Goal: Task Accomplishment & Management: Manage account settings

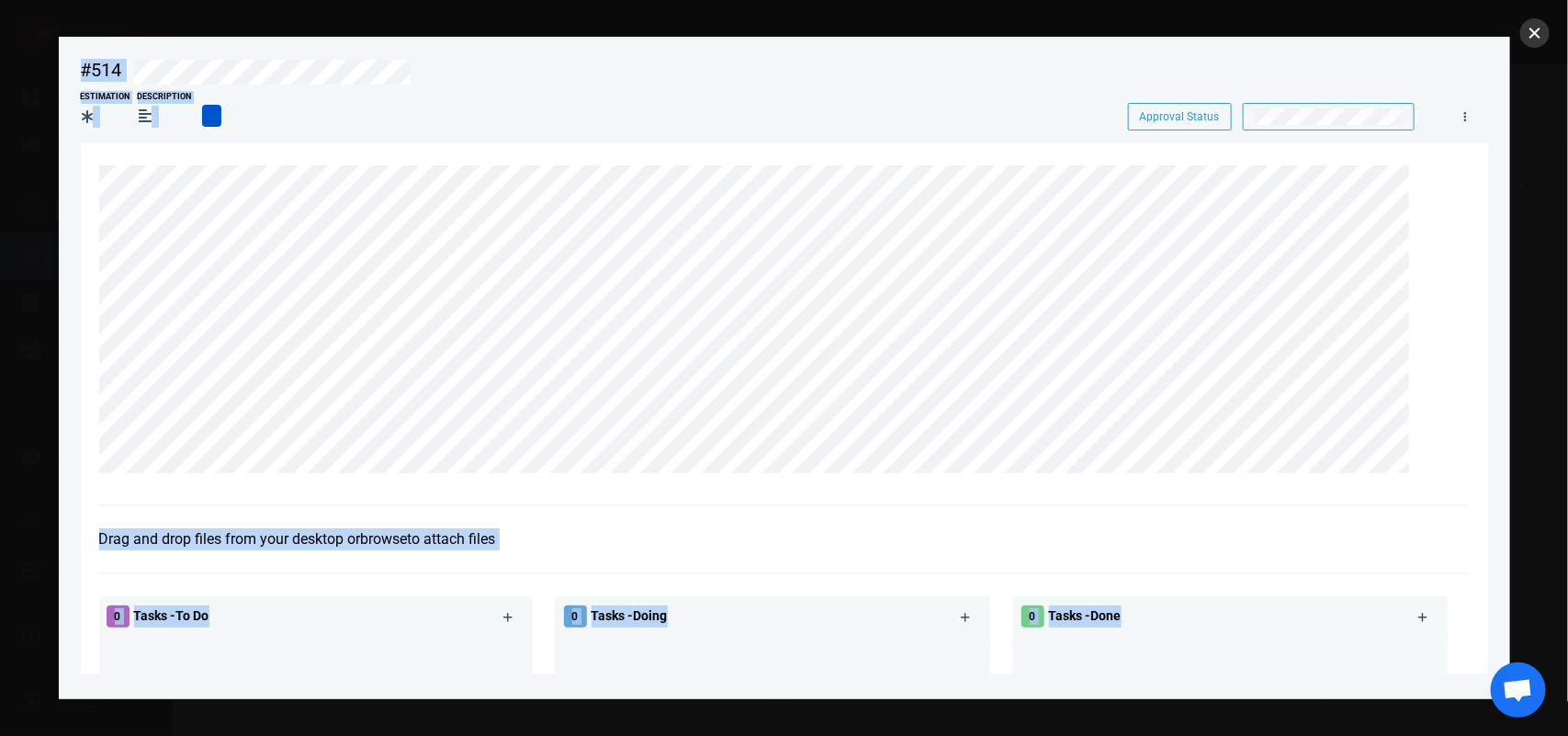
click at [1531, 36] on button "close" at bounding box center [1534, 33] width 30 height 30
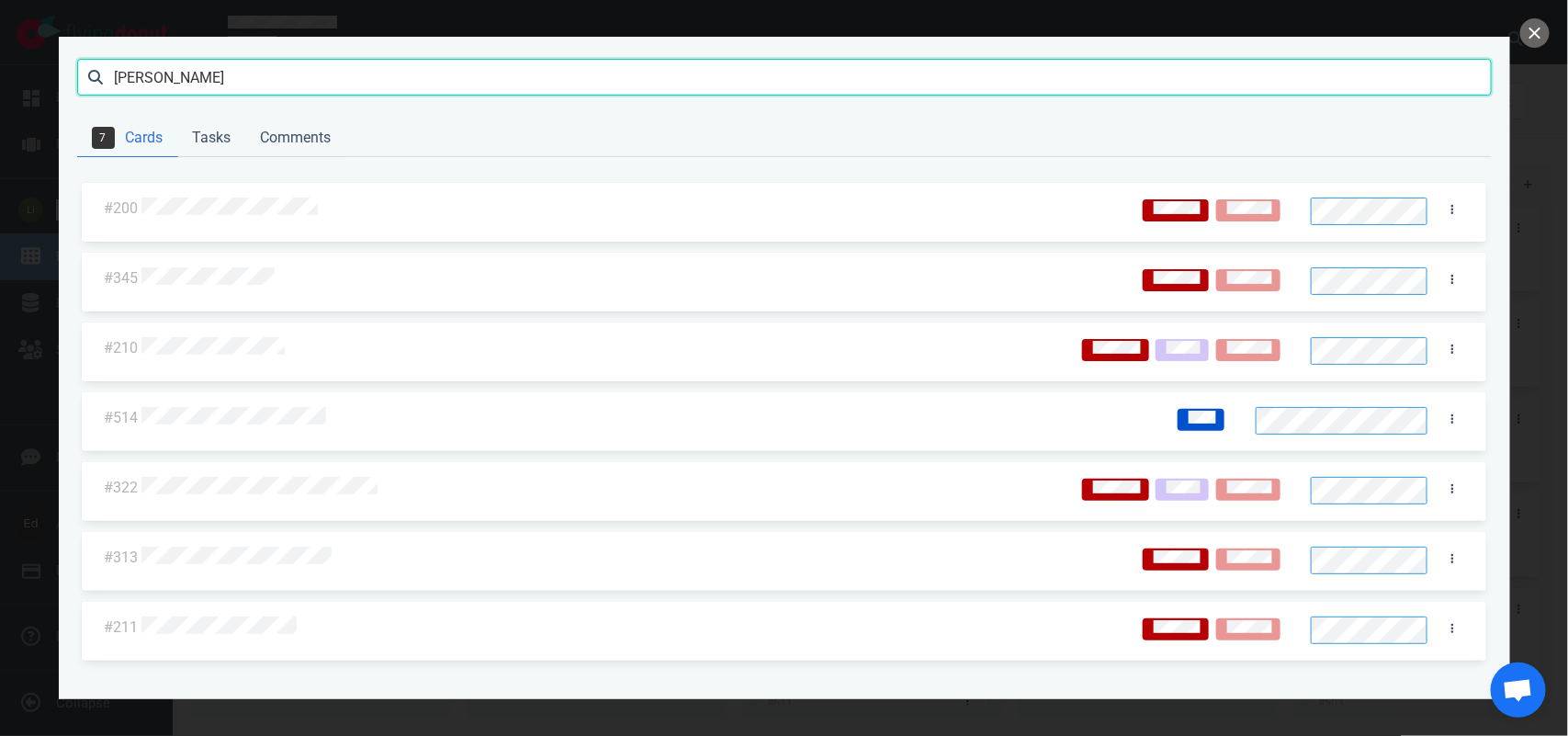
click at [148, 74] on input "[PERSON_NAME]" at bounding box center [785, 77] width 1415 height 36
type input "audisio"
click button "Search" at bounding box center [0, 0] width 0 height 0
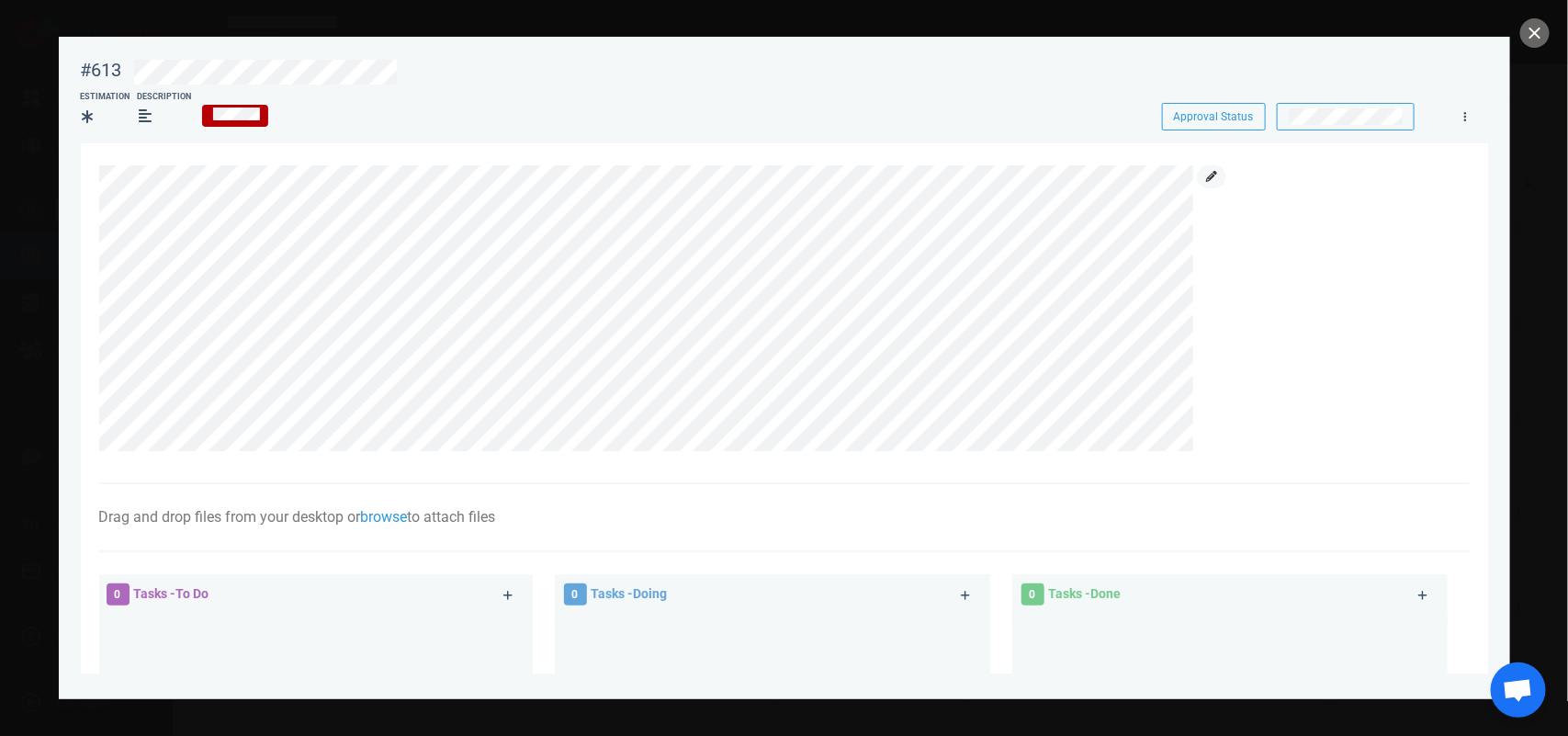
click at [1209, 171] on icon at bounding box center [1212, 176] width 12 height 12
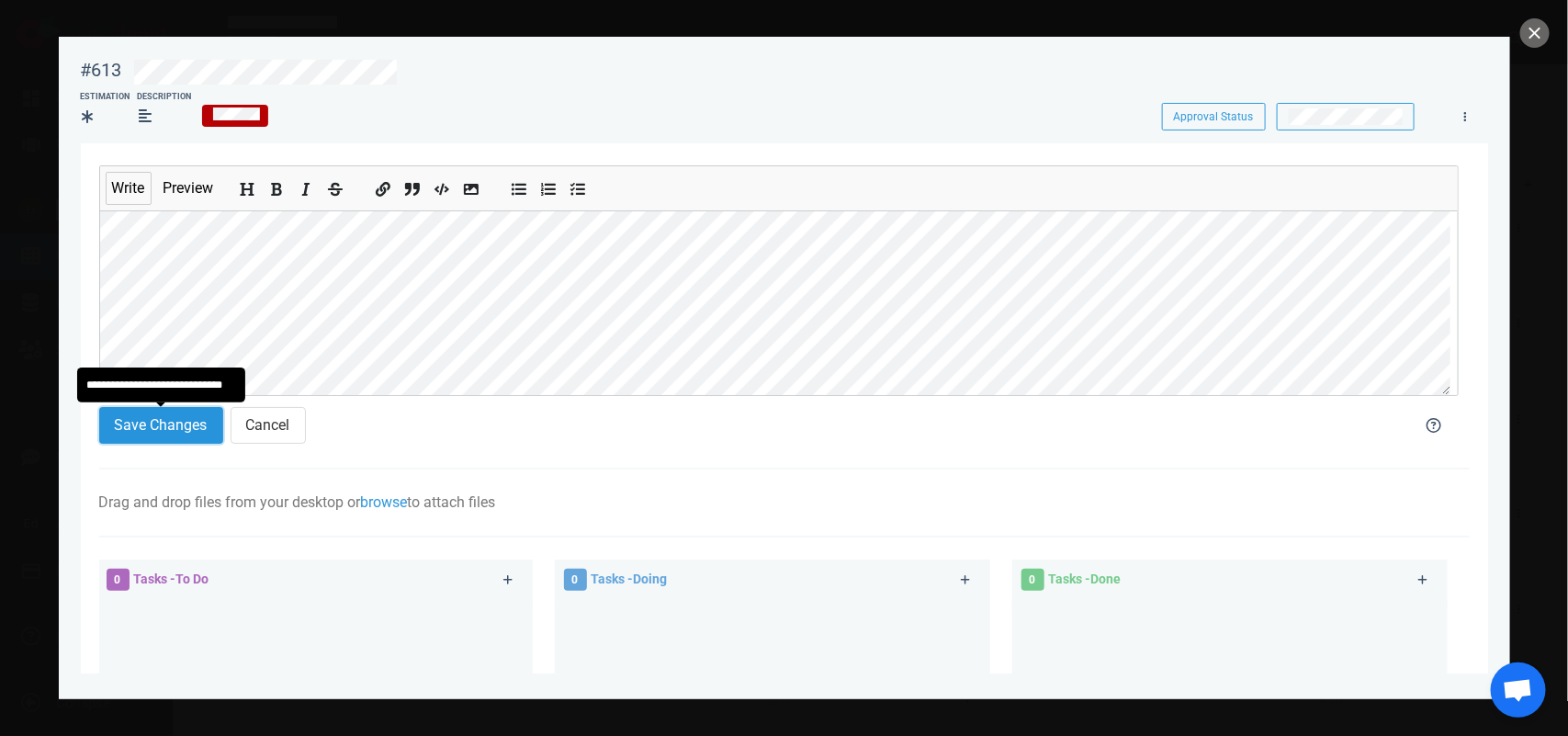
click at [177, 421] on button "Save Changes" at bounding box center [161, 426] width 124 height 36
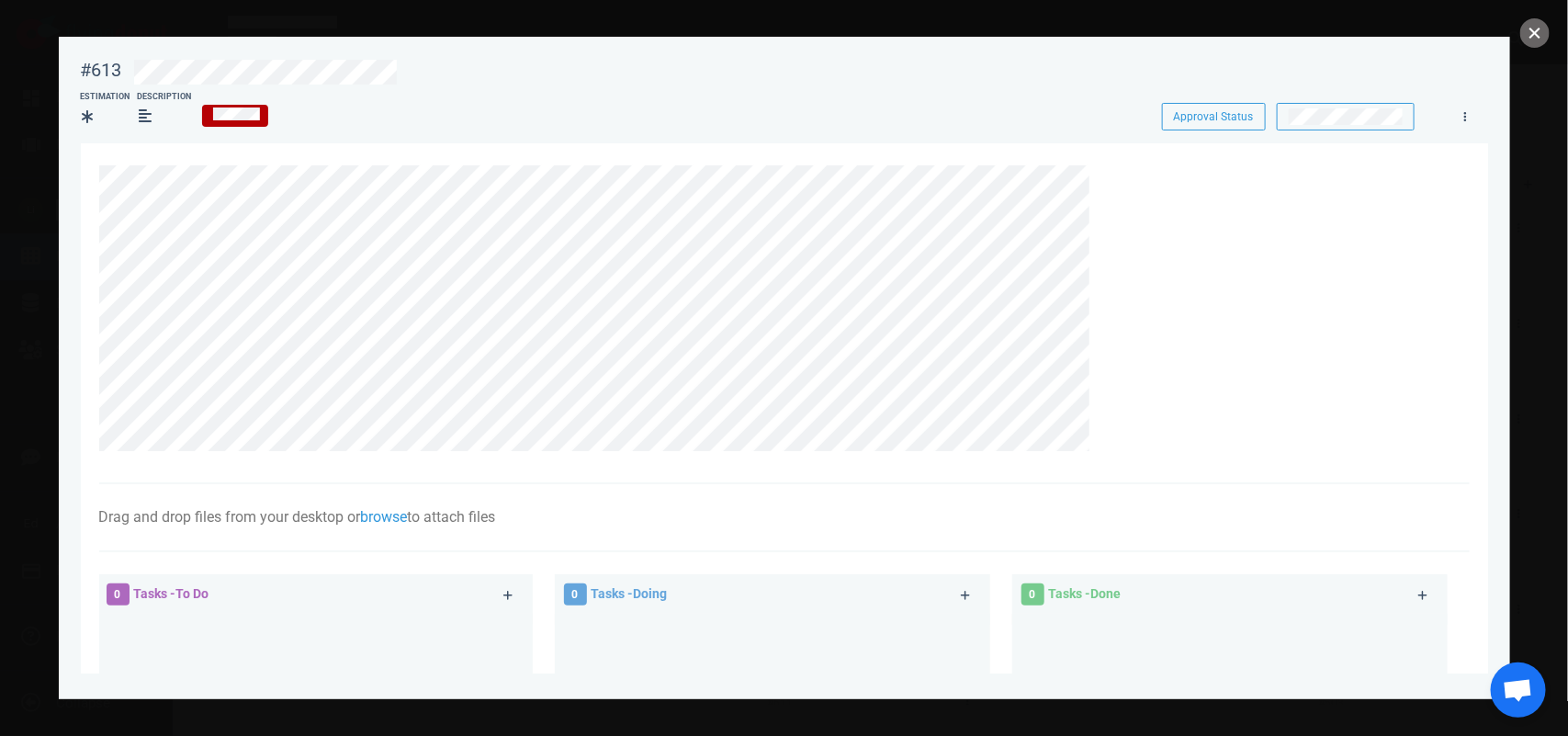
click at [1534, 34] on button "close" at bounding box center [1534, 33] width 30 height 30
click at [1526, 25] on button "close" at bounding box center [1534, 33] width 30 height 30
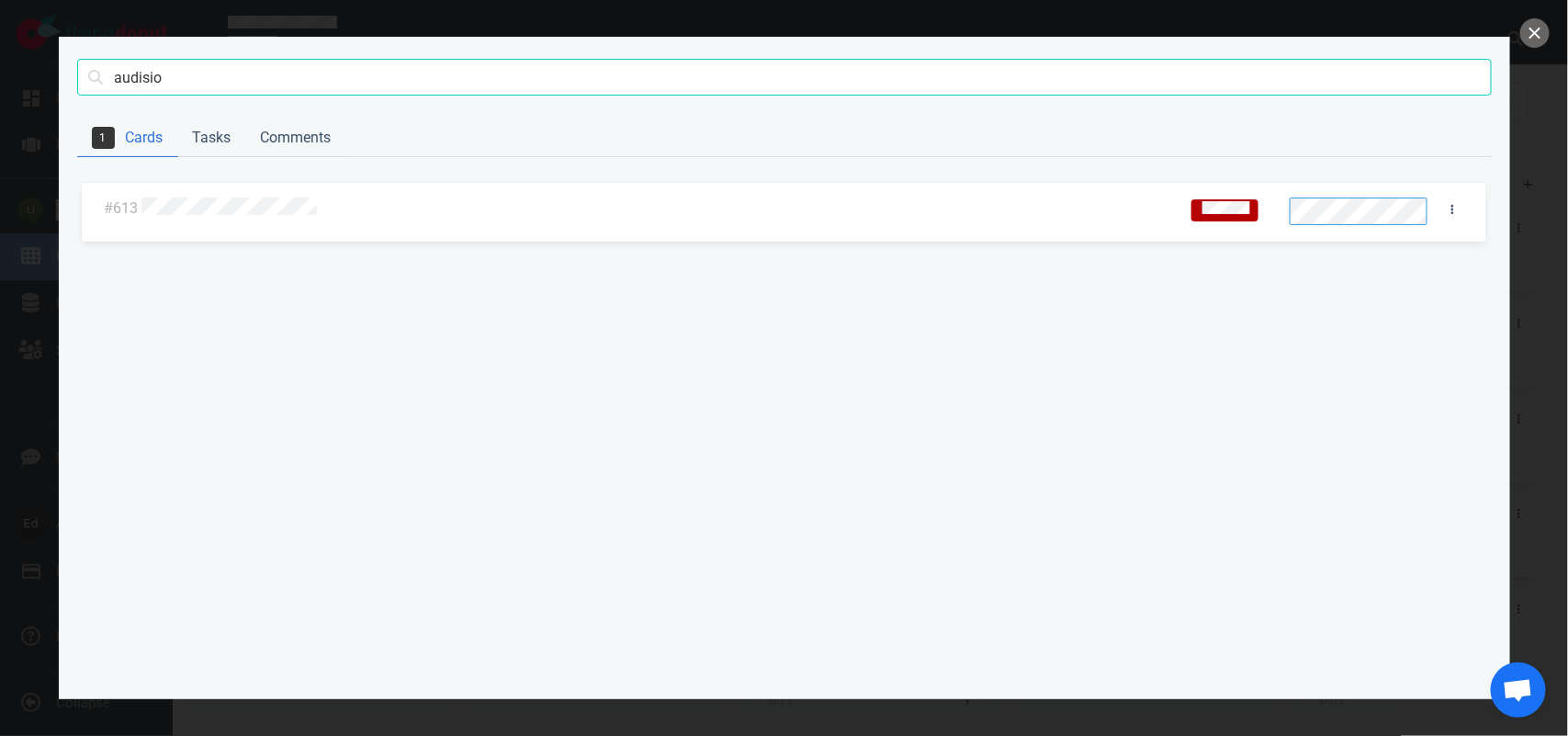
click at [1518, 47] on div at bounding box center [784, 368] width 1568 height 736
click at [1525, 37] on button "close" at bounding box center [1534, 33] width 30 height 30
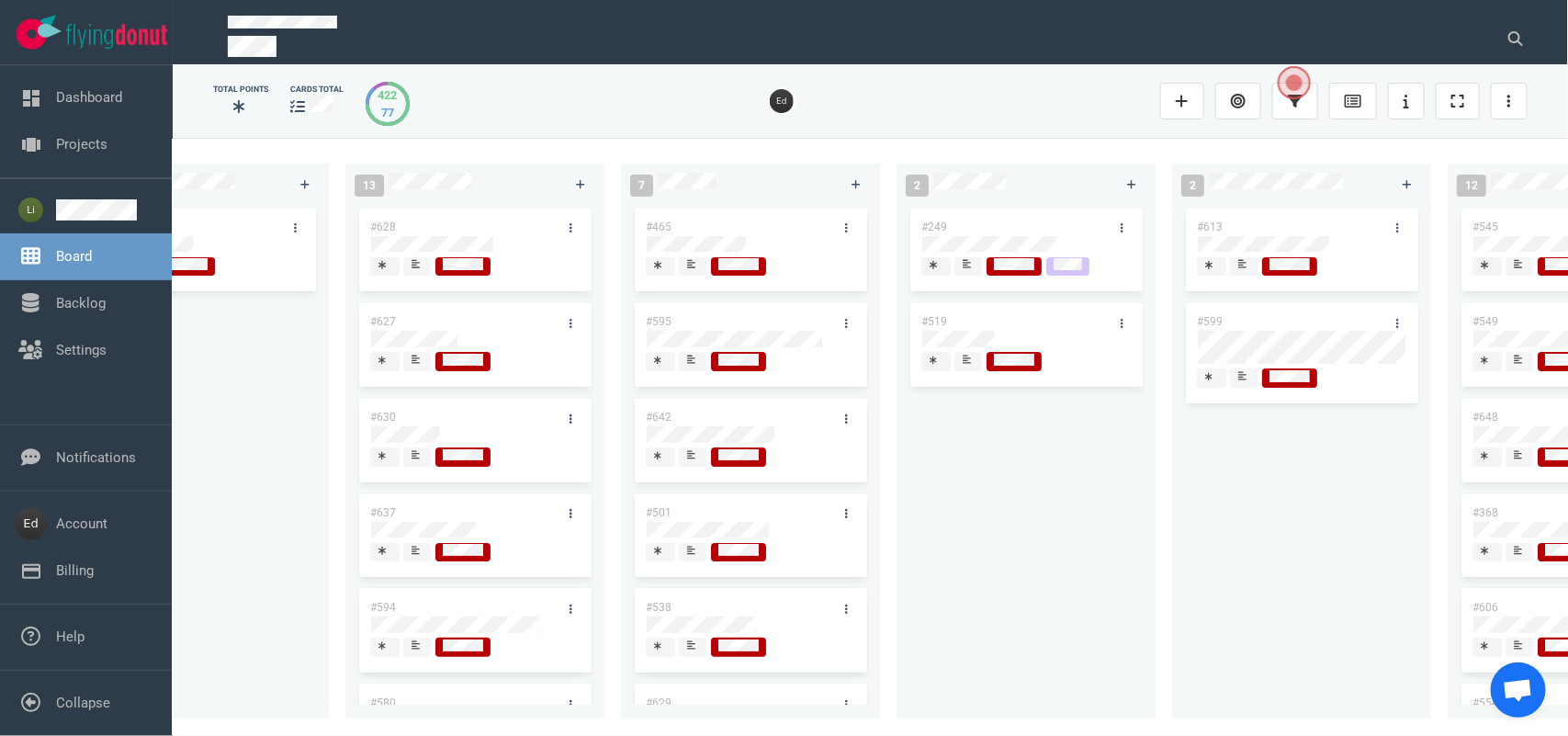
scroll to position [0, 2605]
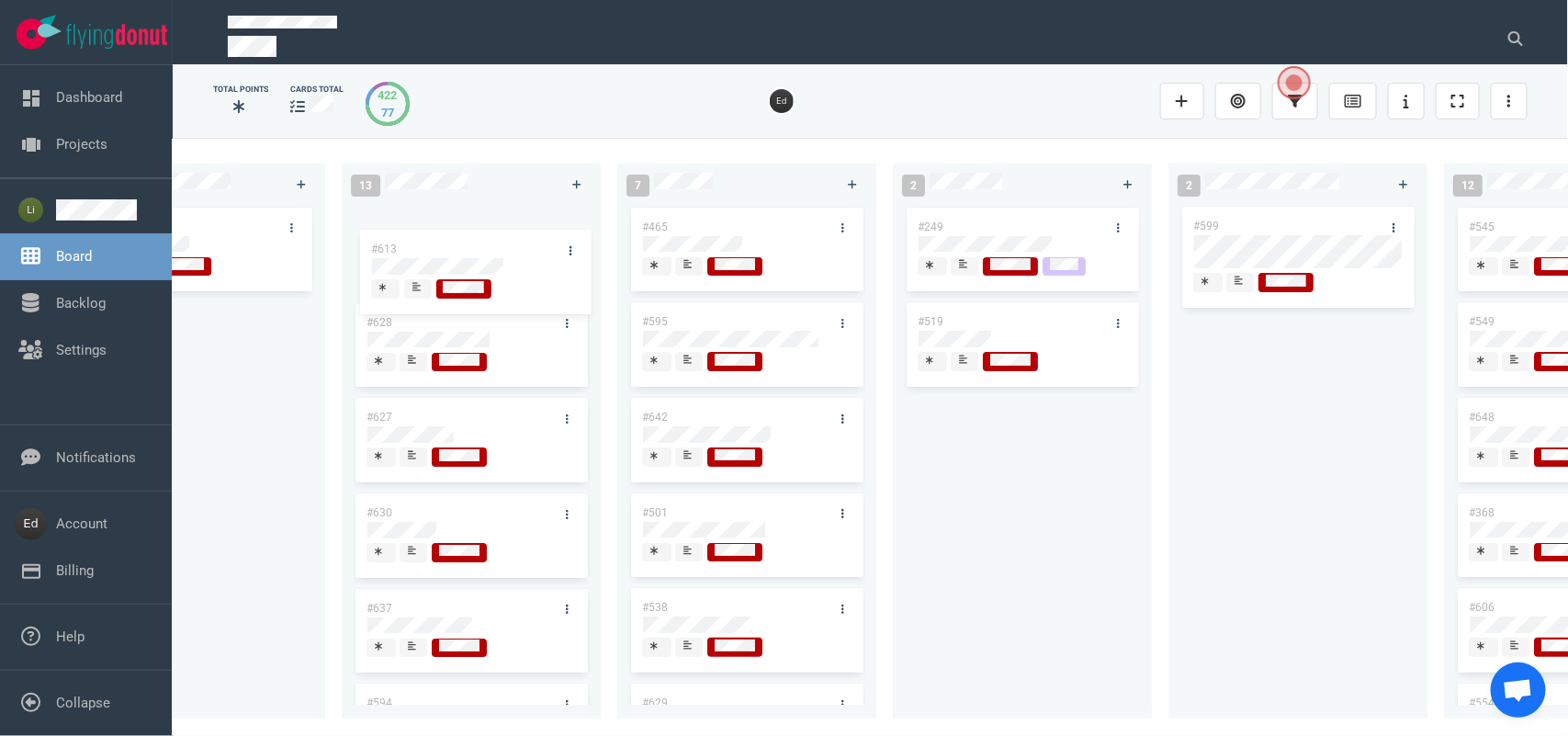
drag, startPoint x: 1288, startPoint y: 214, endPoint x: 466, endPoint y: 237, distance: 822.3
click at [466, 237] on div "0 2 #653 #652 12 #641 #639 #634 #635 #608 #611 #602 #603 #548 3 #482 #390 #331 …" at bounding box center [870, 436] width 1395 height 597
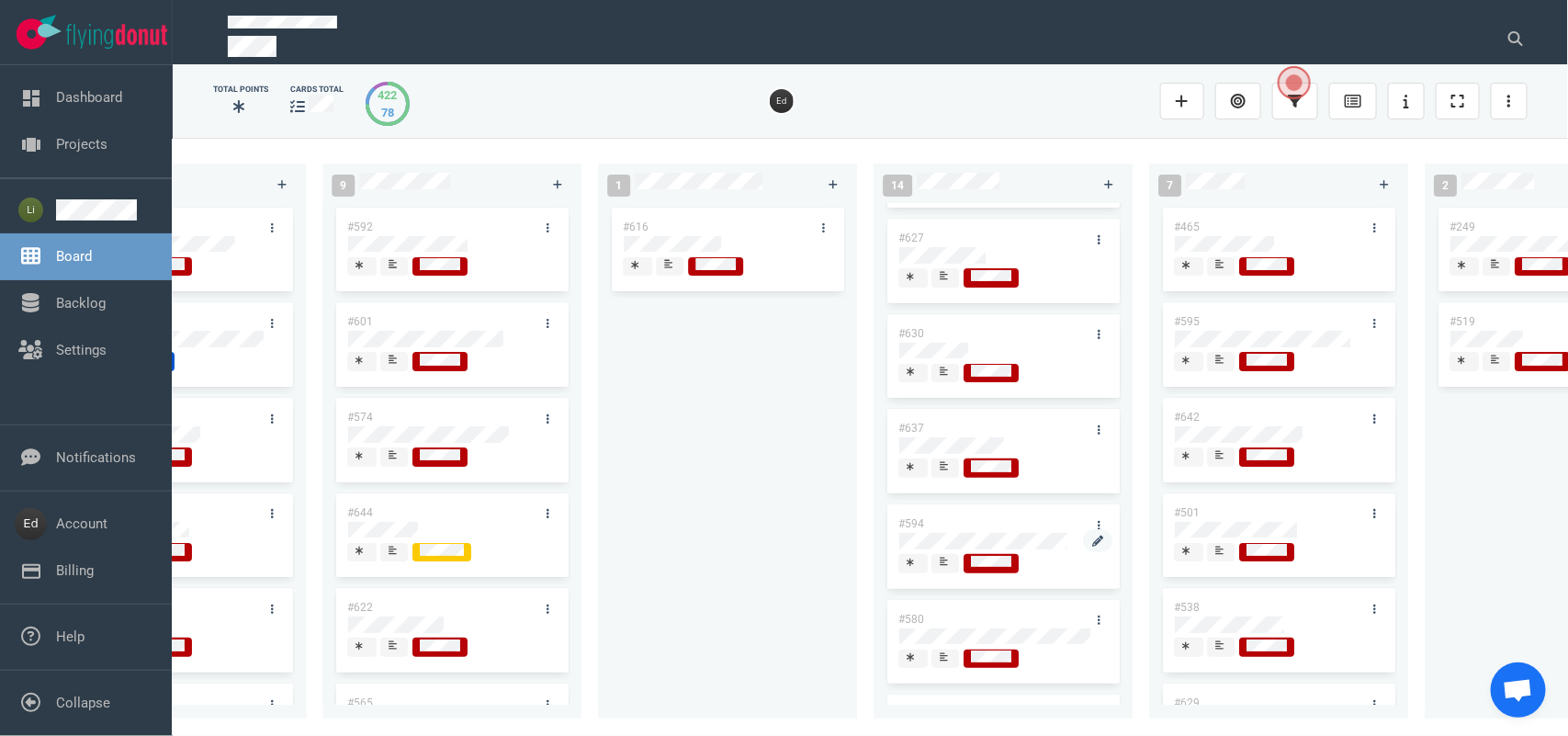
scroll to position [0, 0]
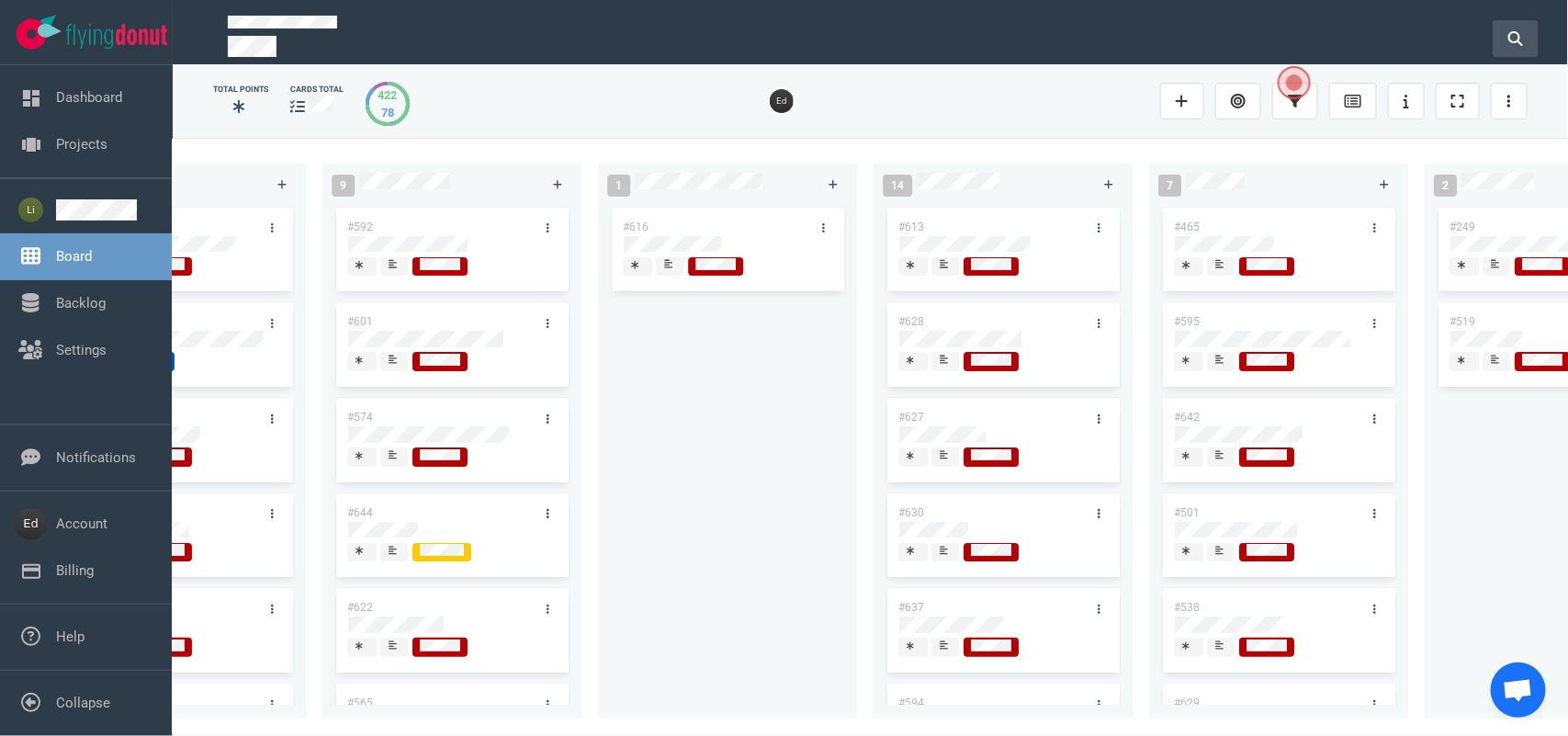
click at [1499, 37] on button at bounding box center [1516, 38] width 46 height 36
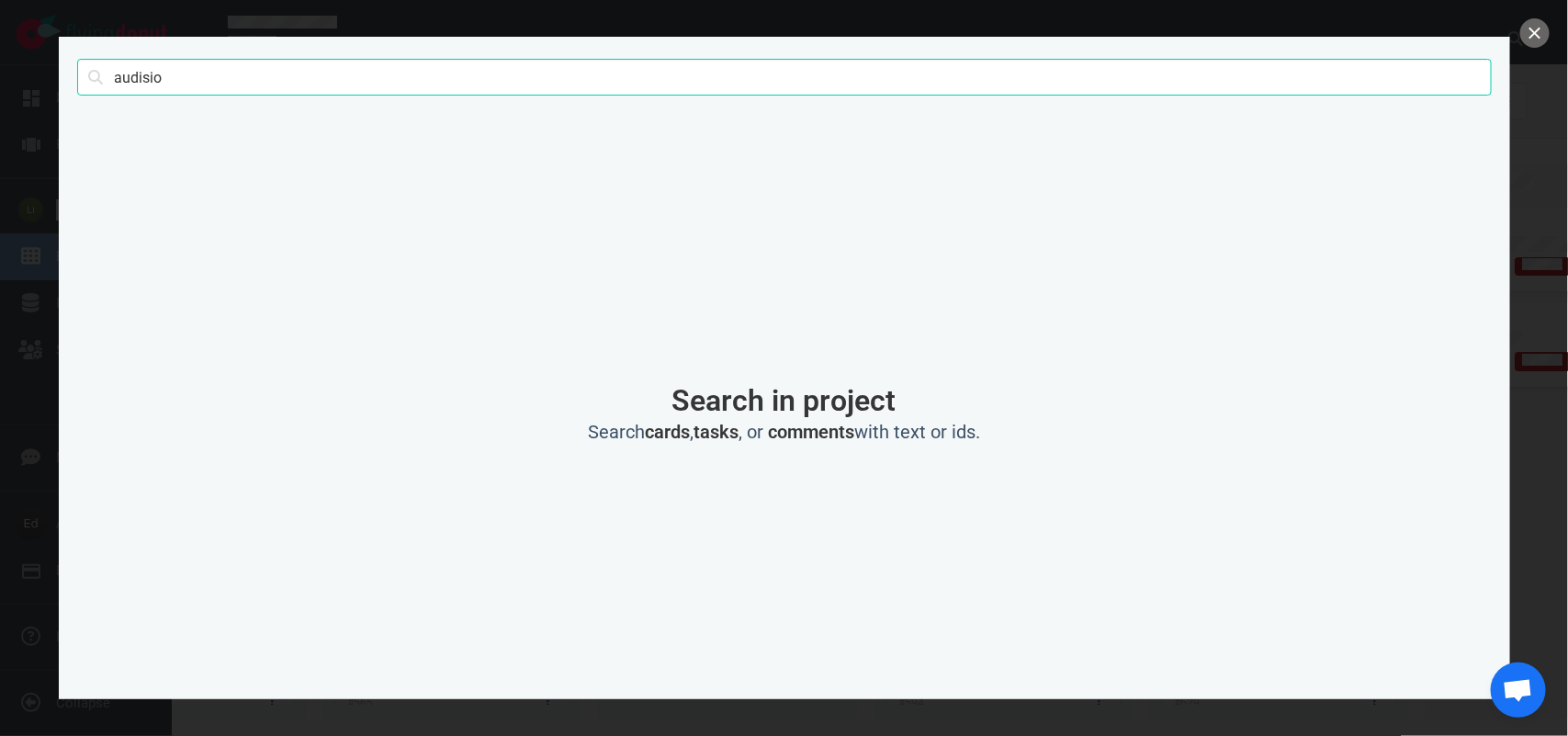
click at [130, 82] on input "audisio" at bounding box center [785, 77] width 1415 height 36
type input "[PERSON_NAME]"
click button "Search" at bounding box center [0, 0] width 0 height 0
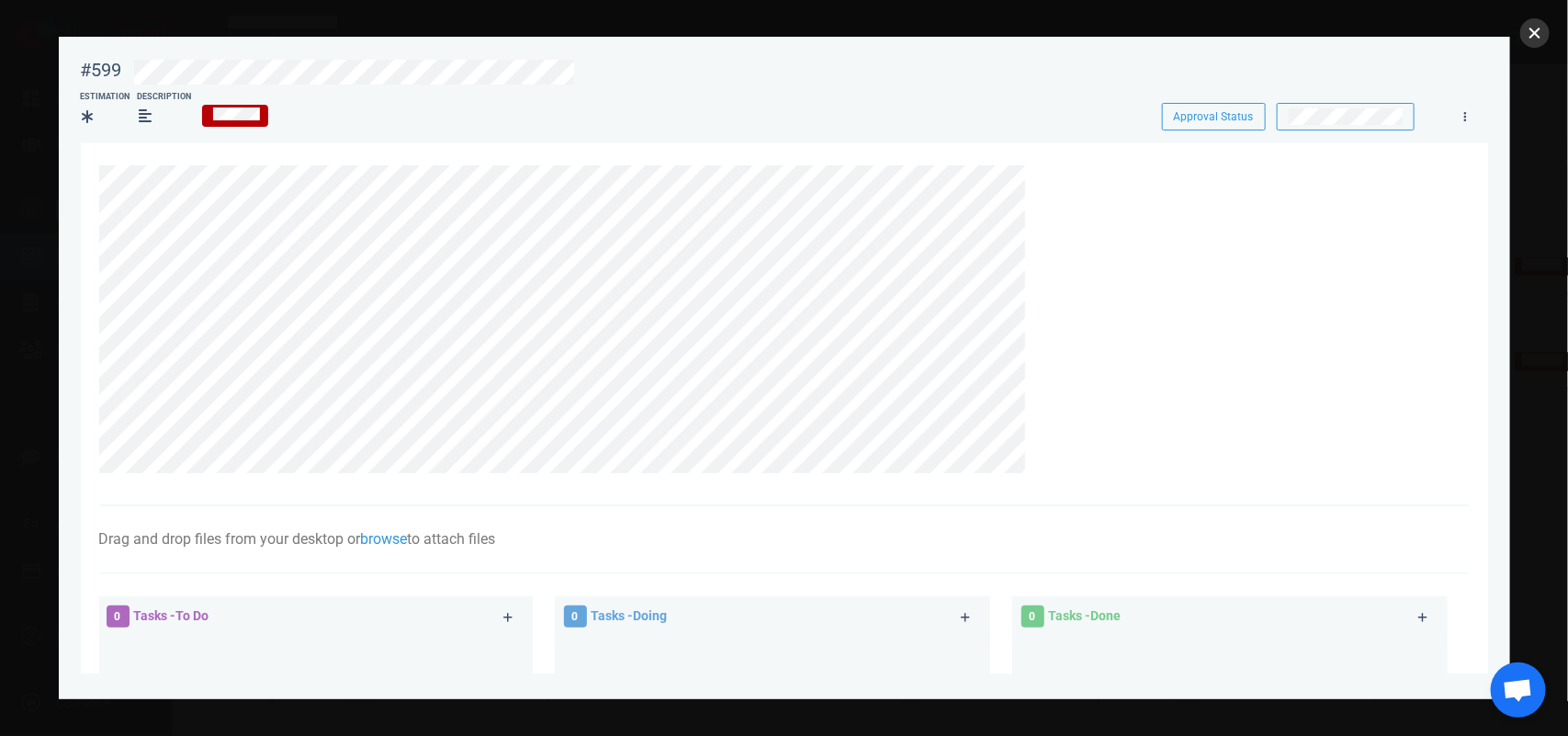
click at [1539, 30] on button "close" at bounding box center [1534, 33] width 30 height 30
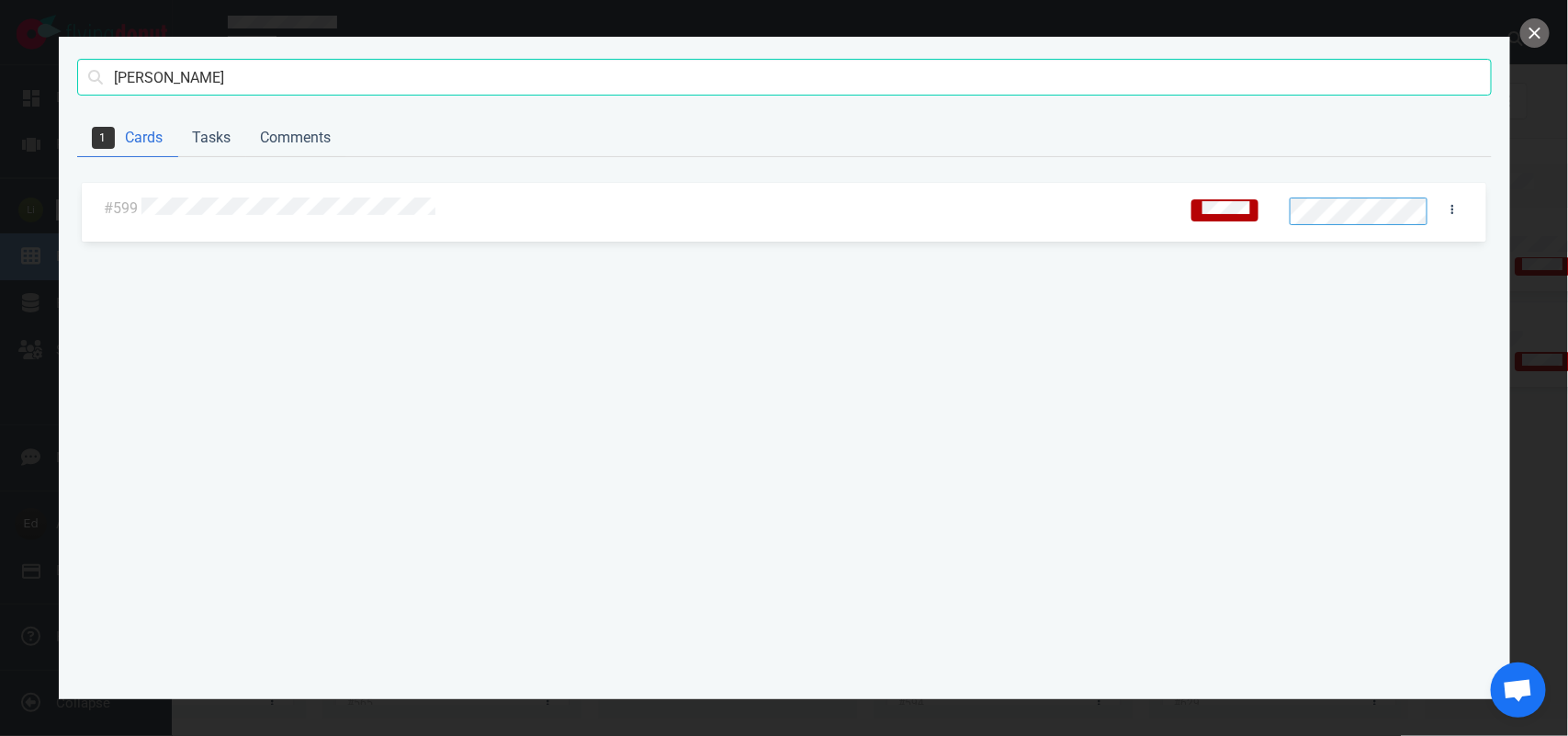
click at [1516, 46] on div at bounding box center [784, 368] width 1568 height 736
click at [1527, 31] on button "close" at bounding box center [1534, 33] width 30 height 30
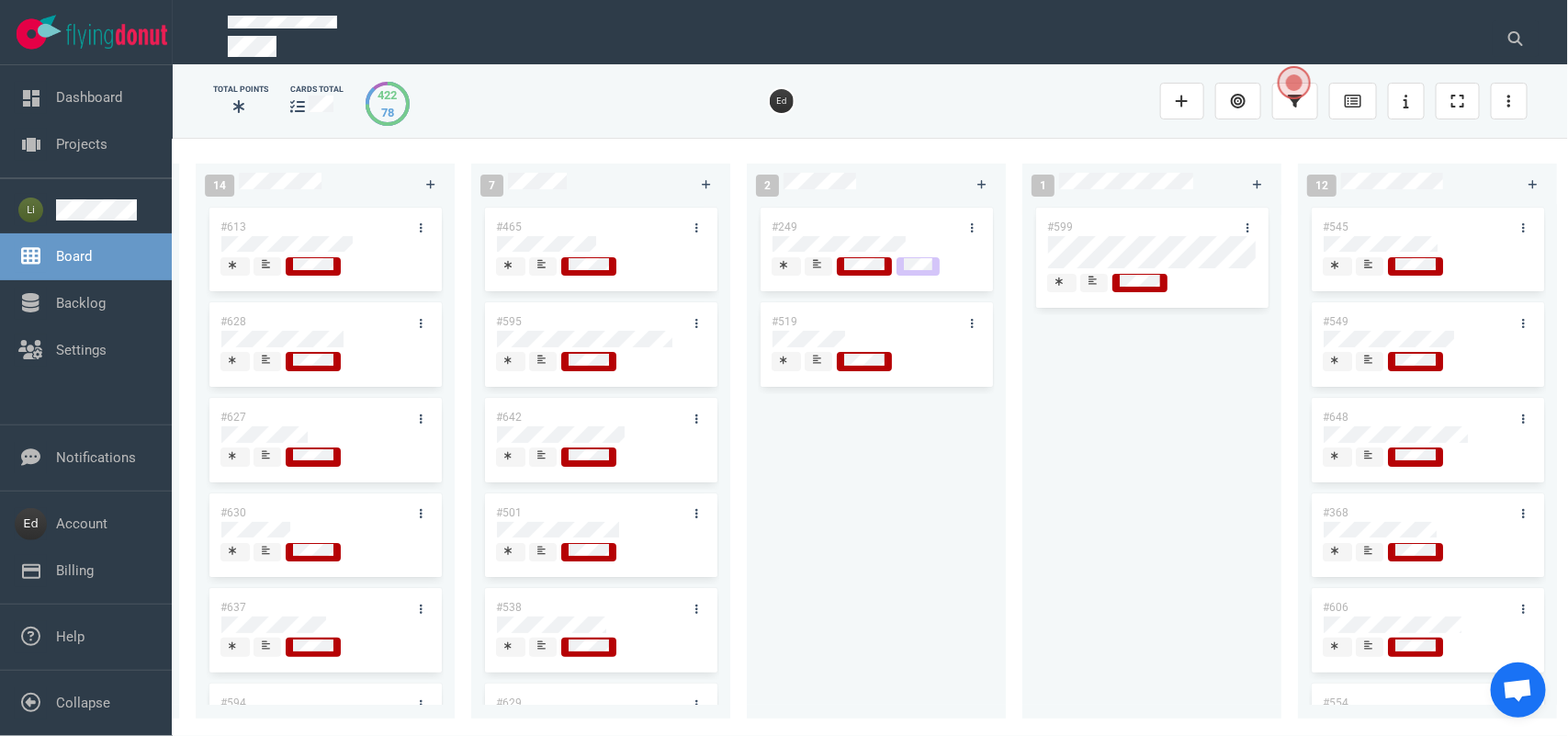
scroll to position [0, 2765]
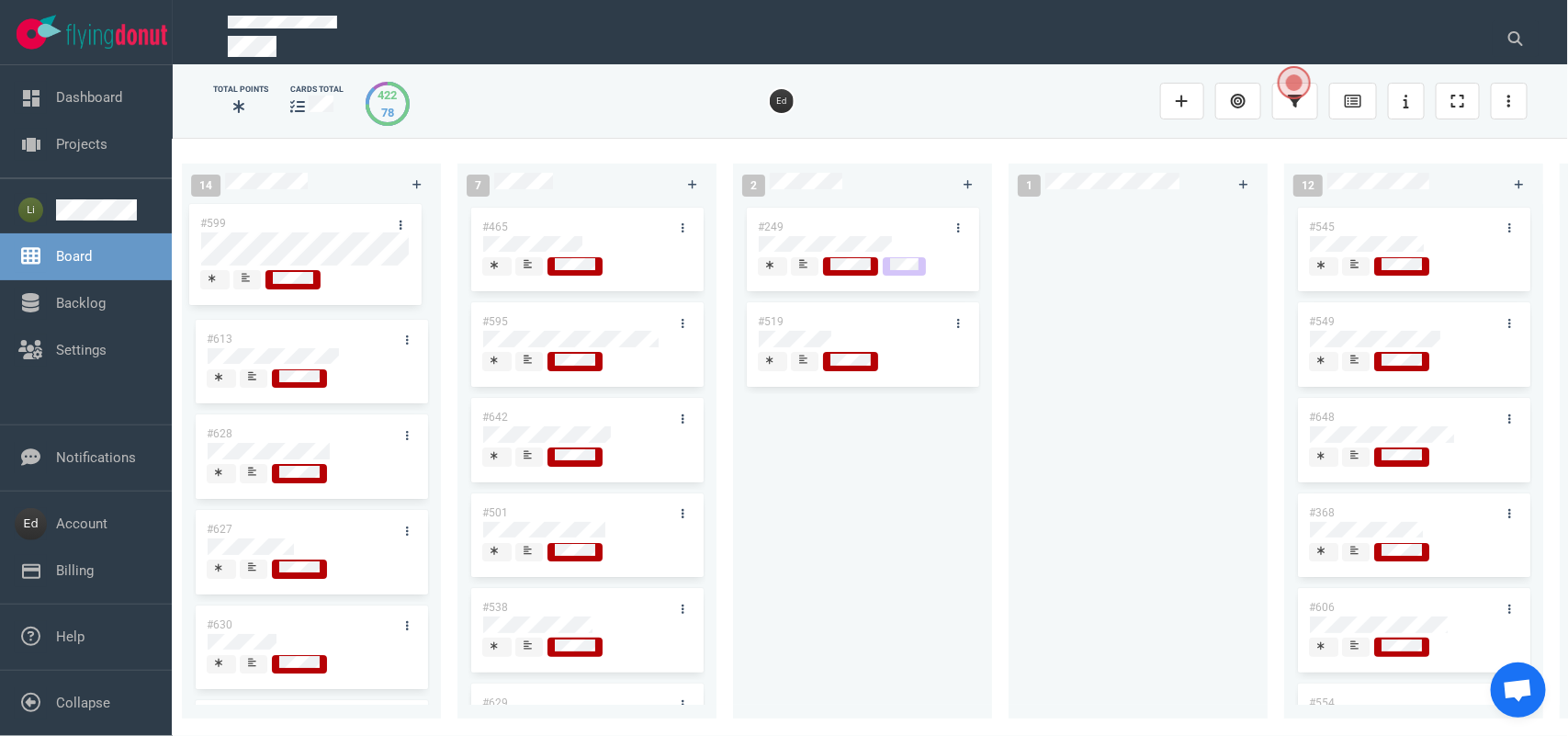
drag, startPoint x: 1120, startPoint y: 220, endPoint x: 288, endPoint y: 218, distance: 832.0
click at [288, 218] on div "0 2 #653 #652 12 #641 #639 #634 #635 #608 #611 #602 #603 #548 3 #482 #390 #331 …" at bounding box center [870, 436] width 1395 height 597
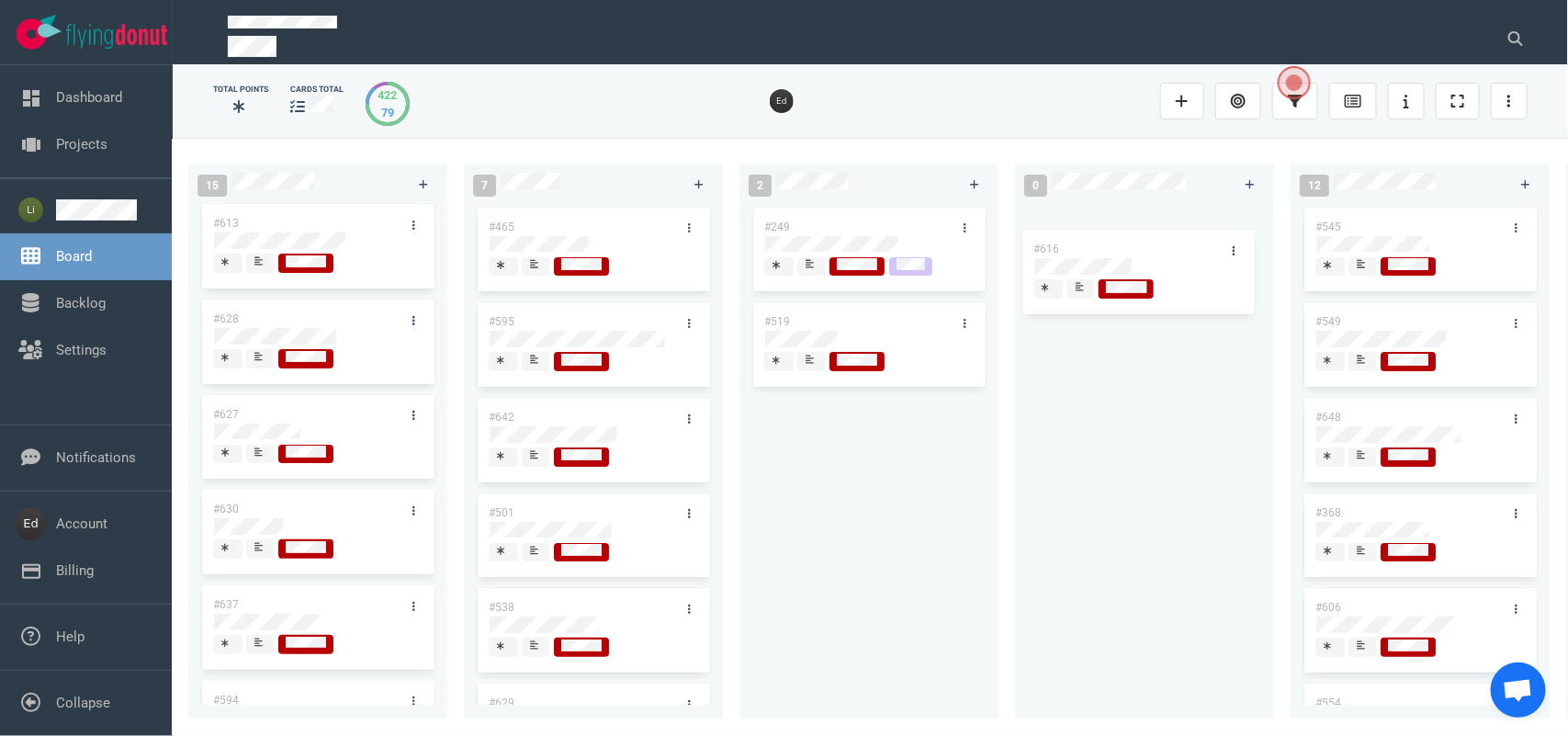
scroll to position [0, 0]
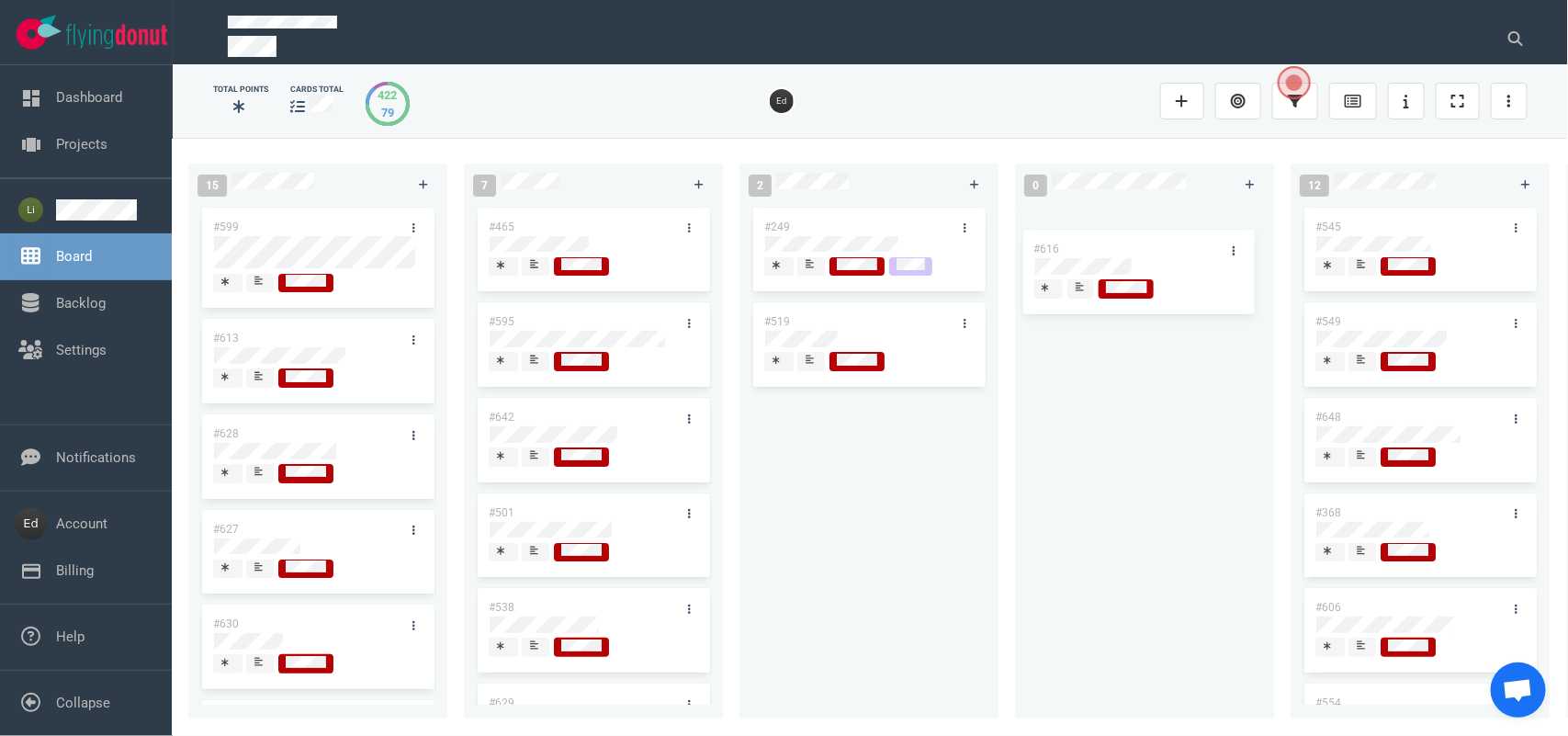
drag, startPoint x: 727, startPoint y: 225, endPoint x: 1102, endPoint y: 248, distance: 375.7
click at [1102, 248] on div "0 2 #653 #652 12 #641 #639 #634 #635 #608 #611 #602 #603 #548 3 #482 #390 #331 …" at bounding box center [870, 436] width 1395 height 597
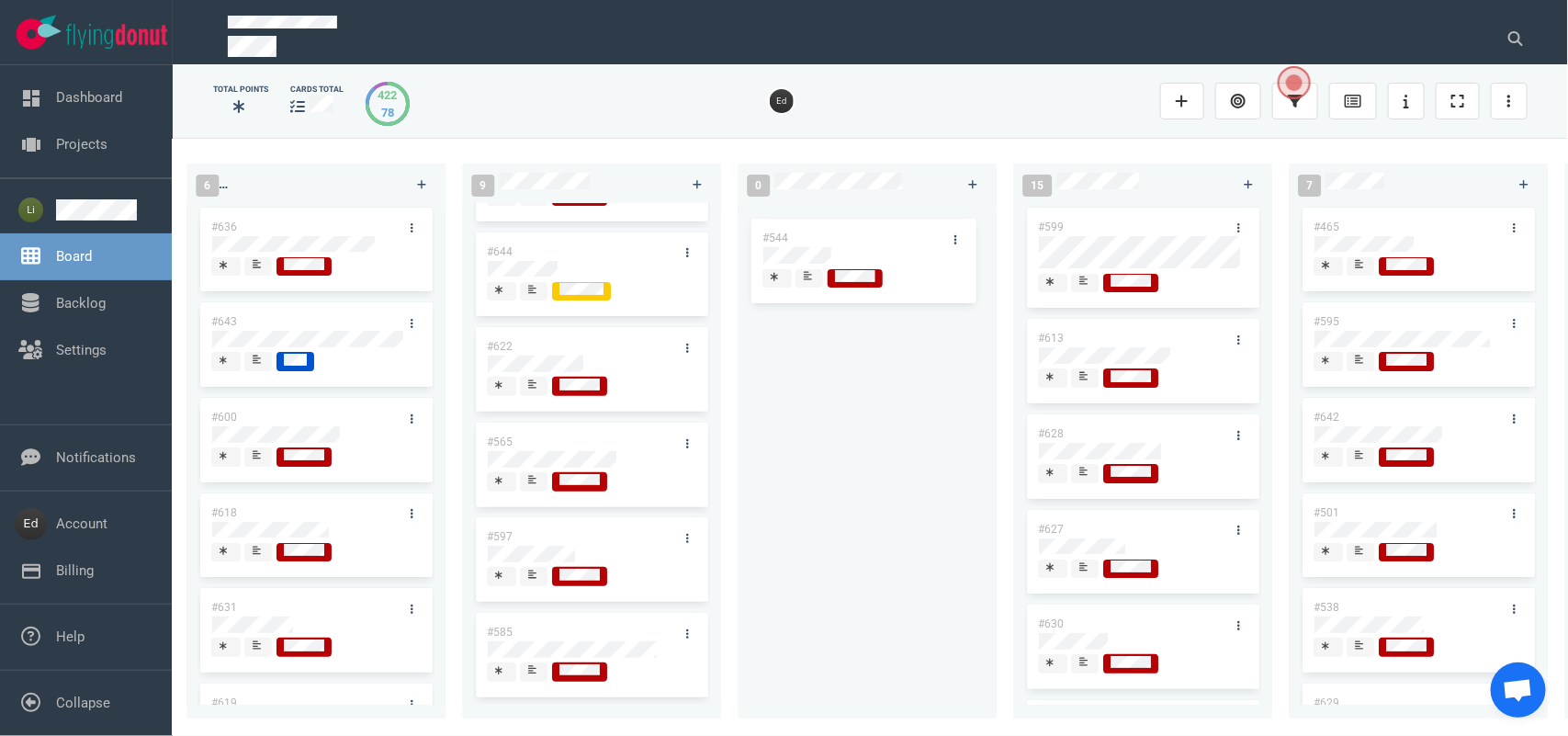
scroll to position [274, 0]
drag, startPoint x: 682, startPoint y: 450, endPoint x: 820, endPoint y: 235, distance: 255.5
click at [820, 235] on div "0 2 #653 #652 12 #641 #639 #634 #635 #608 #611 #602 #603 #548 3 #482 #390 #331 …" at bounding box center [870, 436] width 1395 height 597
